Goal: Task Accomplishment & Management: Complete application form

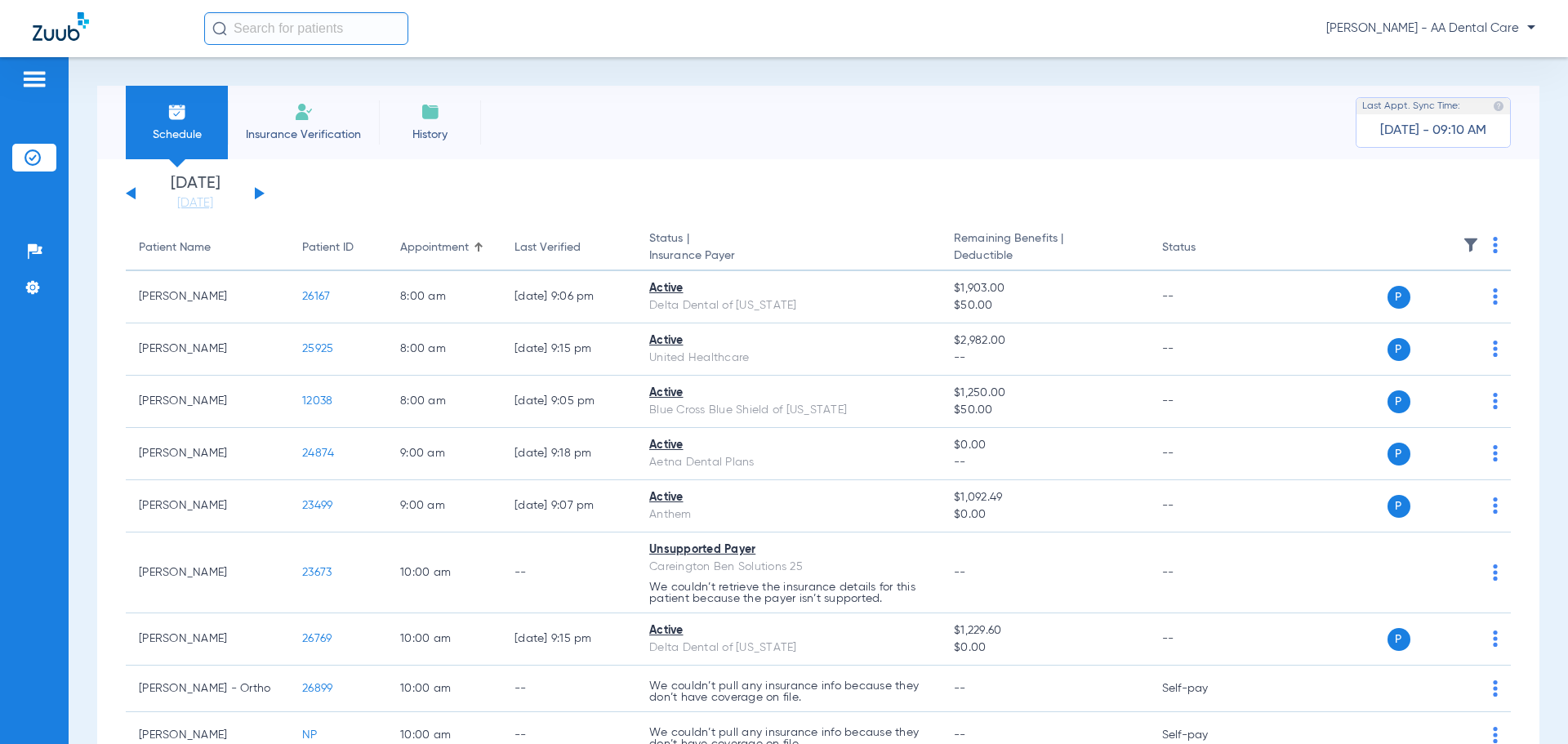
click at [316, 120] on li "Insurance Verification" at bounding box center [303, 122] width 151 height 73
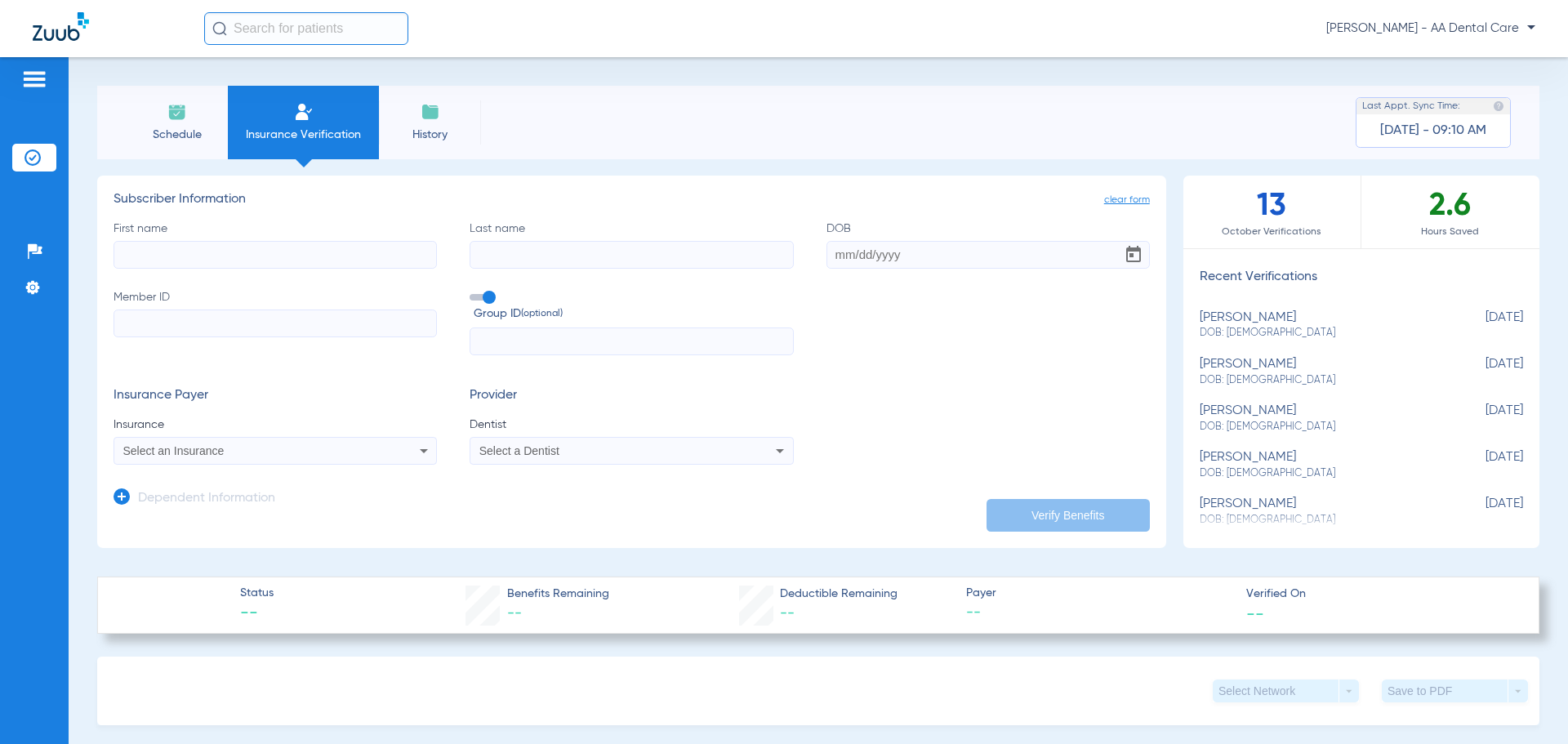
click at [184, 252] on input "First name" at bounding box center [275, 254] width 323 height 27
type input "J"
type input "[PERSON_NAME]"
click at [827, 251] on input "DOB" at bounding box center [988, 254] width 323 height 27
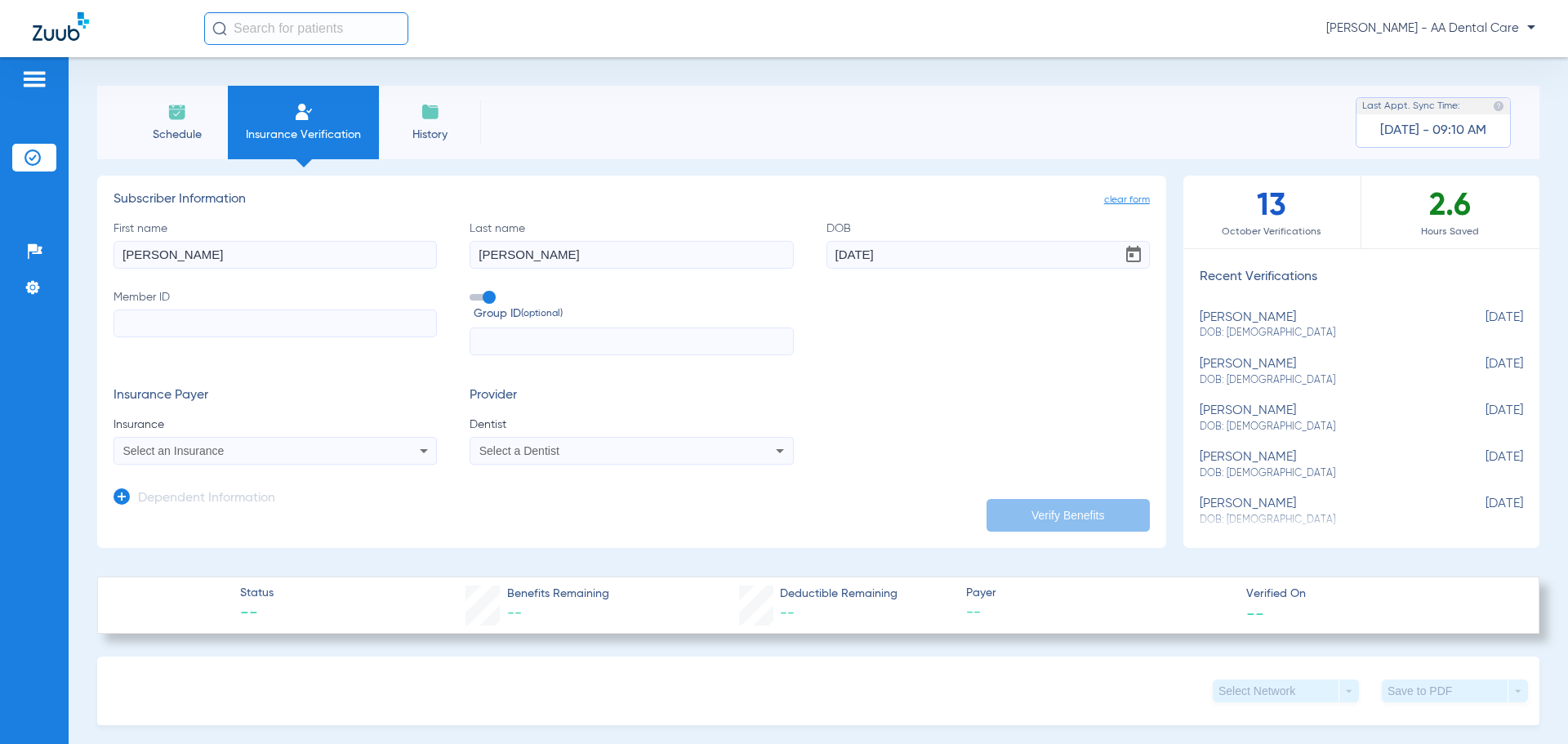
type input "[DATE]"
paste input "08015290851"
type input "08015290851"
click at [249, 452] on div "Select an Insurance" at bounding box center [245, 451] width 244 height 11
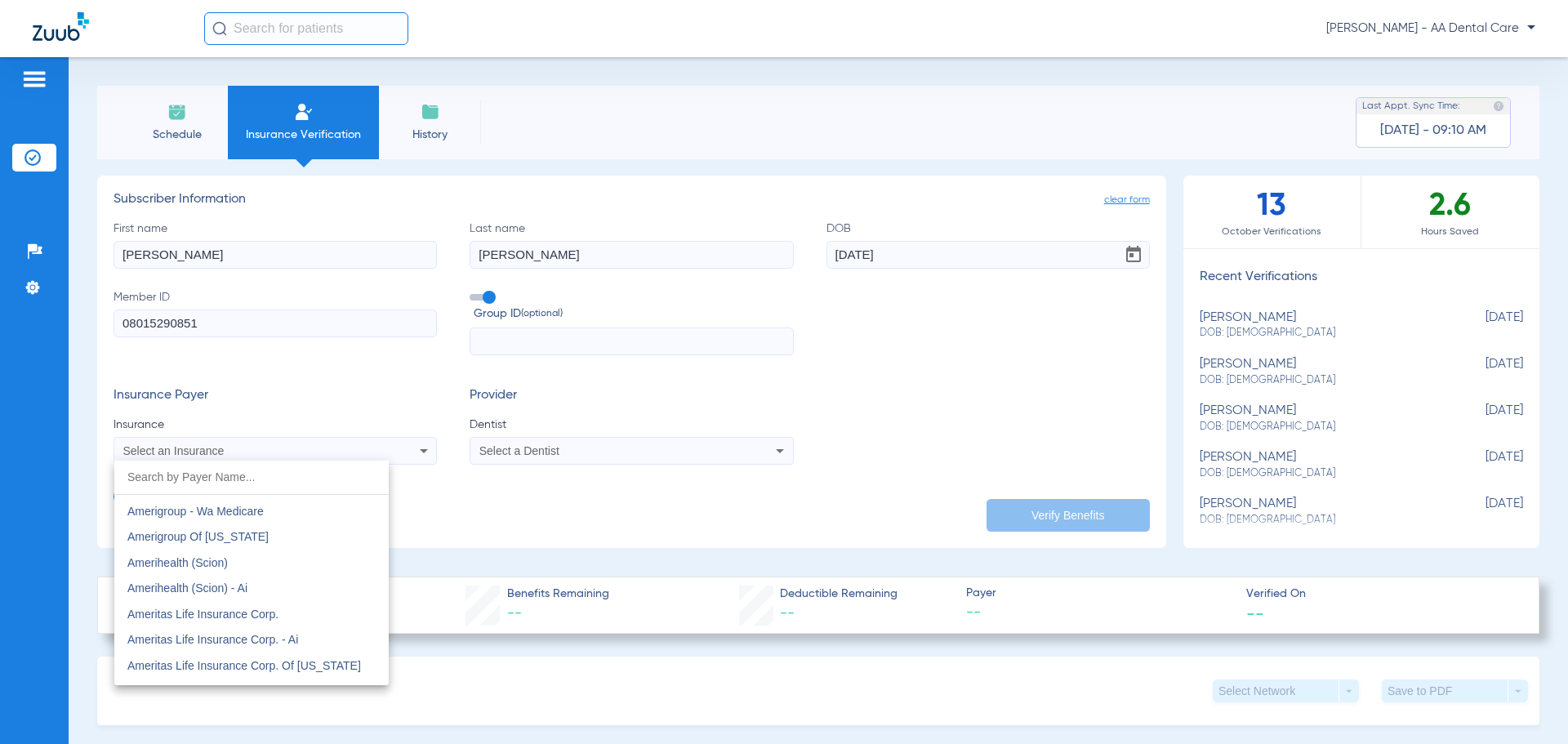
scroll to position [490, 0]
click at [251, 485] on input "dropdown search" at bounding box center [251, 477] width 274 height 34
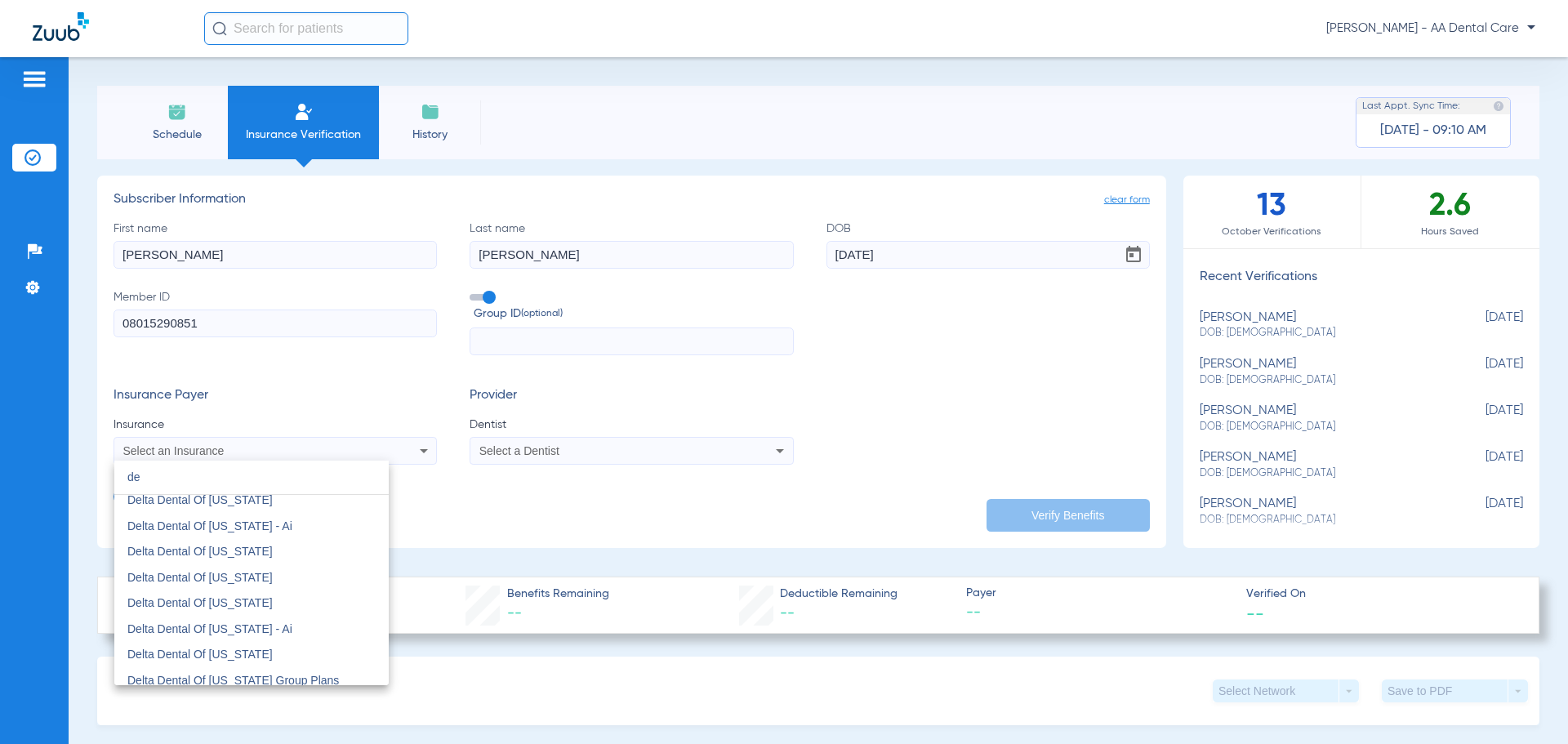
scroll to position [1062, 0]
type input "de"
click at [237, 528] on span "Delta Dental Of [US_STATE]" at bounding box center [200, 527] width 145 height 13
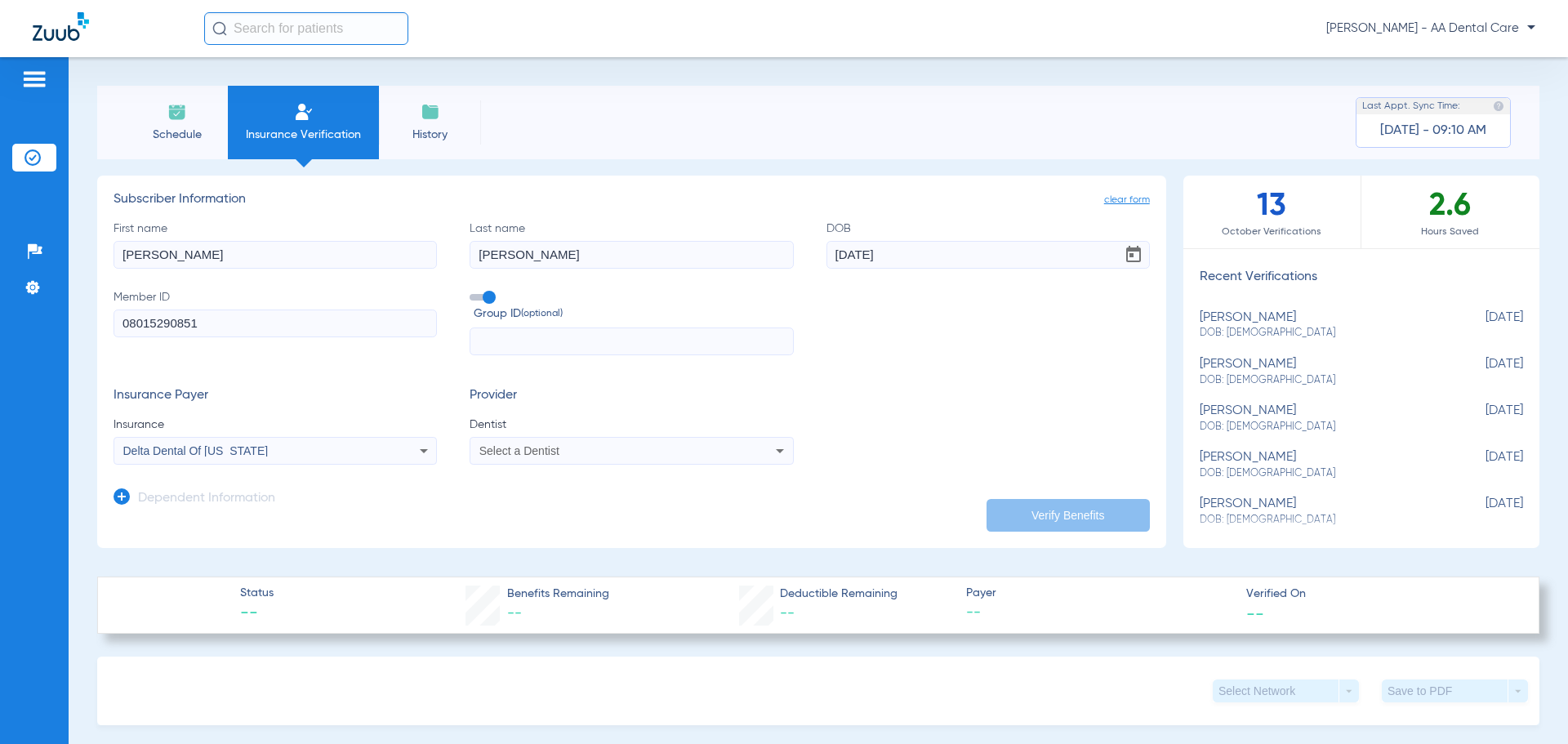
click at [544, 450] on span "Select a Dentist" at bounding box center [519, 451] width 80 height 13
type input "naq"
click at [577, 518] on mat-option "[PERSON_NAME] 1891179529" at bounding box center [605, 509] width 274 height 26
click at [1073, 508] on button "Verify Benefits" at bounding box center [1068, 515] width 163 height 33
type input "[PERSON_NAME]"
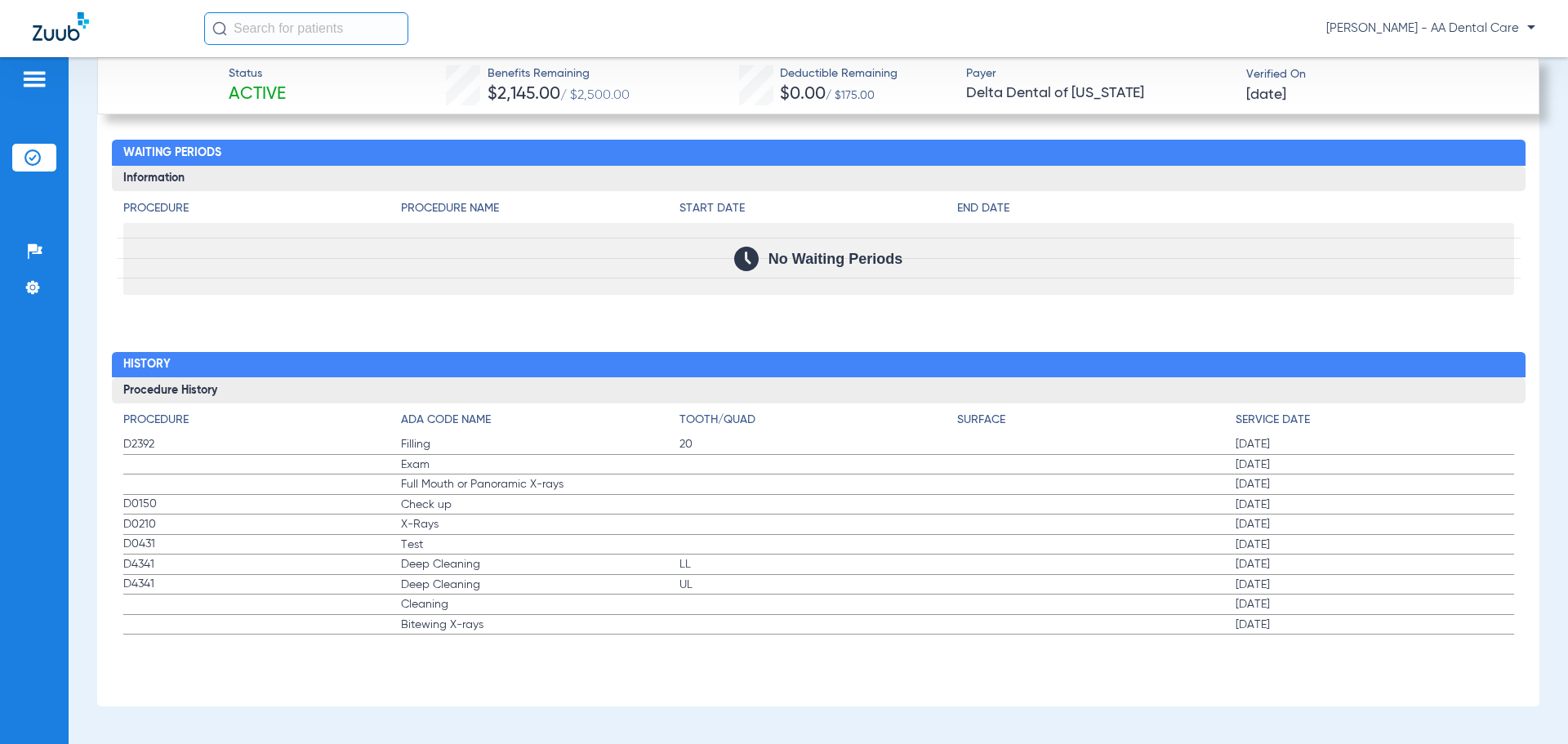
scroll to position [2376, 0]
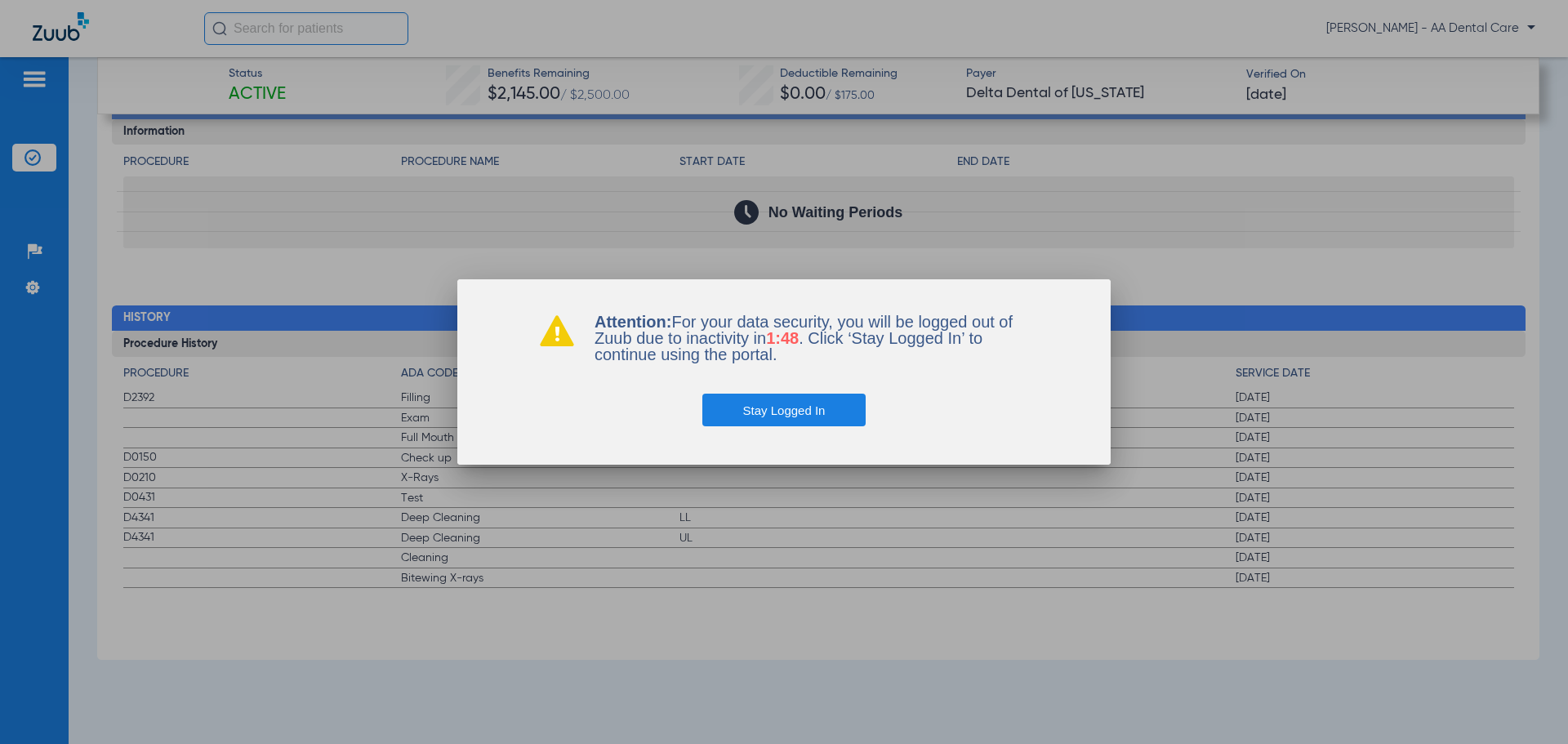
click at [779, 411] on button "Stay Logged In" at bounding box center [784, 410] width 164 height 33
